Goal: Navigation & Orientation: Go to known website

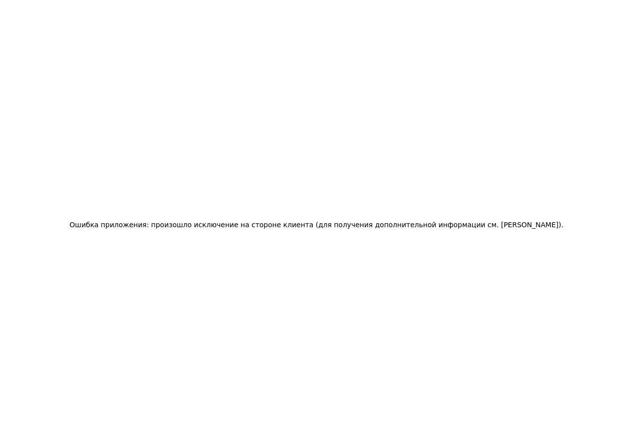
click at [632, 14] on div "Ошибка приложения: произошло исключение на стороне клиента (для получения допол…" at bounding box center [316, 223] width 633 height 447
